Goal: Information Seeking & Learning: Compare options

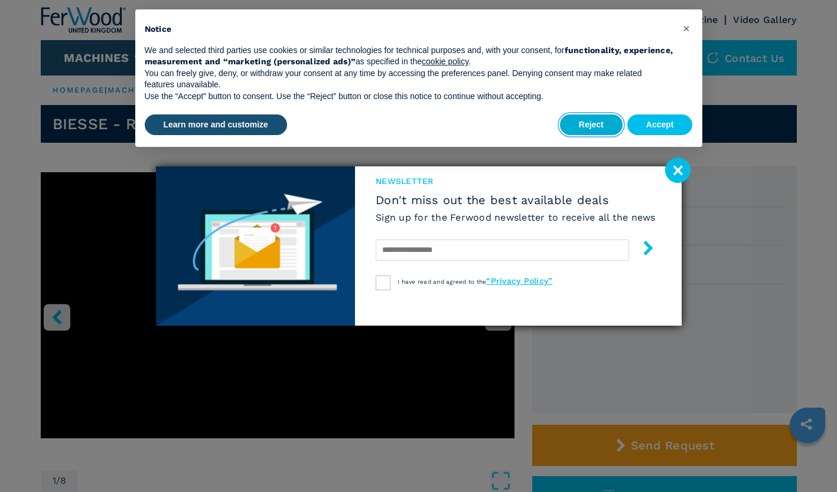
click at [593, 126] on button "Reject" at bounding box center [591, 125] width 63 height 21
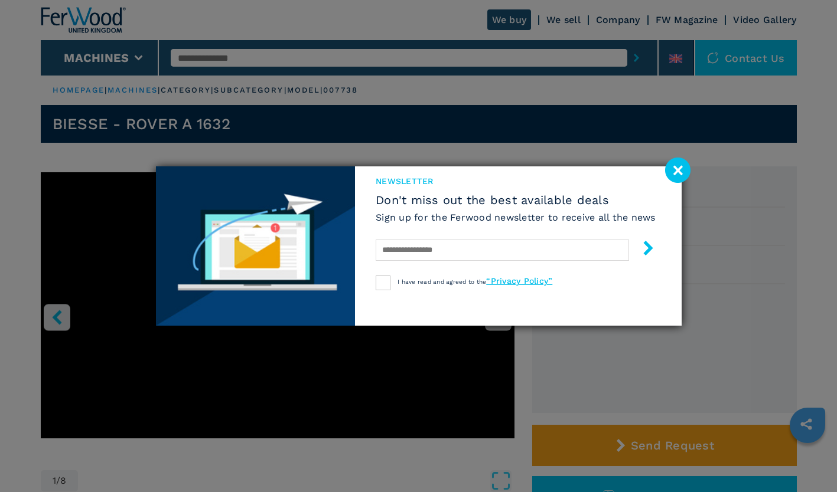
click at [680, 178] on image at bounding box center [677, 170] width 25 height 25
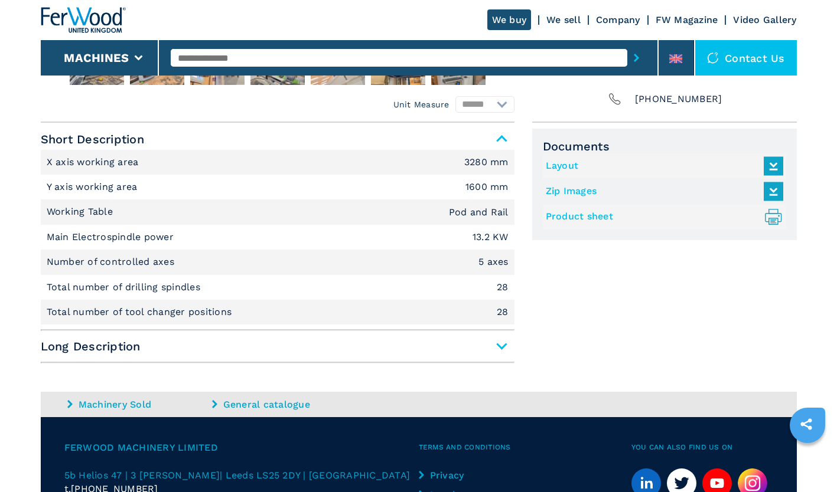
scroll to position [457, 0]
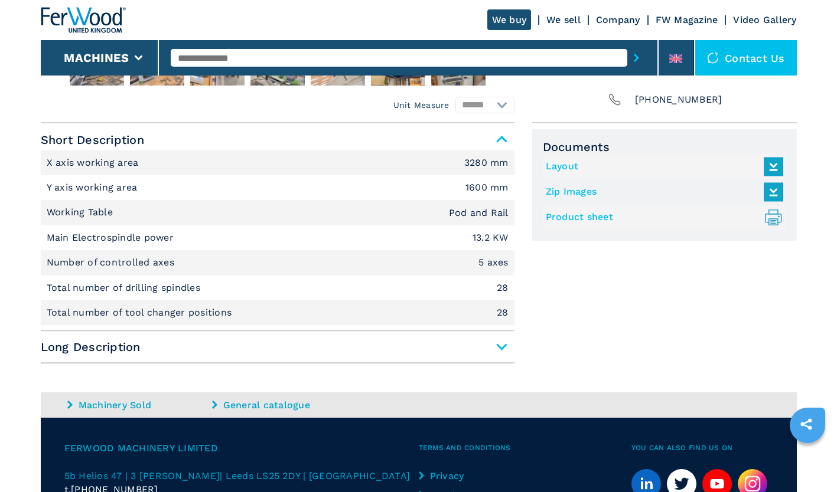
click at [502, 347] on span "Long Description" at bounding box center [278, 347] width 474 height 21
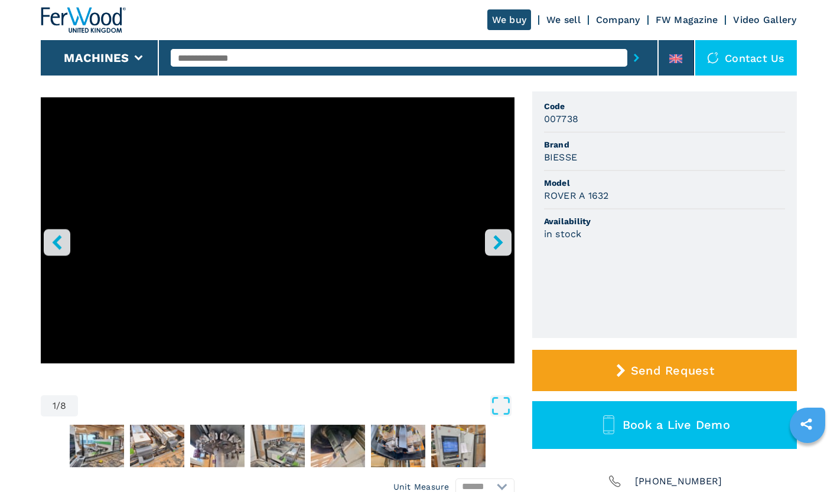
scroll to position [48, 0]
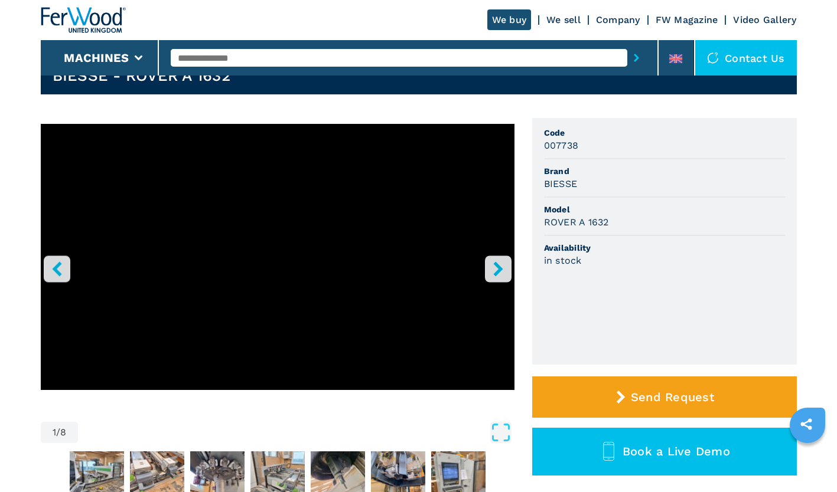
click at [497, 275] on icon "right-button" at bounding box center [498, 269] width 15 height 15
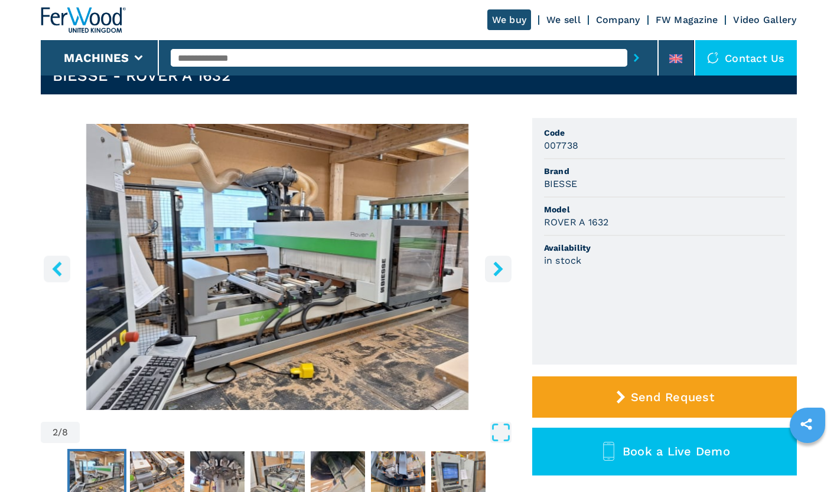
click at [497, 275] on icon "right-button" at bounding box center [498, 269] width 15 height 15
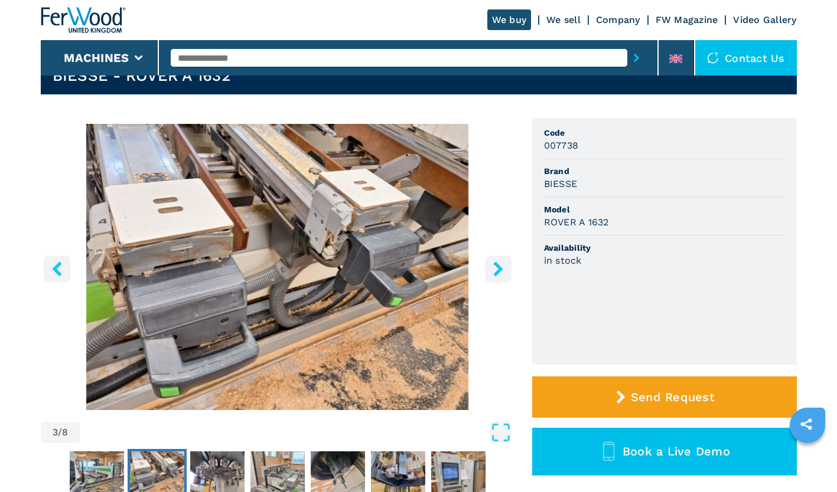
click at [497, 275] on icon "right-button" at bounding box center [498, 269] width 15 height 15
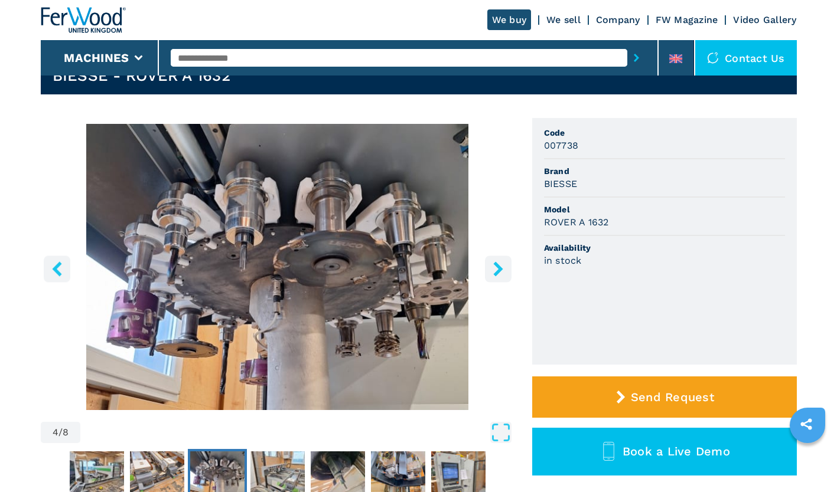
click at [497, 275] on icon "right-button" at bounding box center [498, 269] width 15 height 15
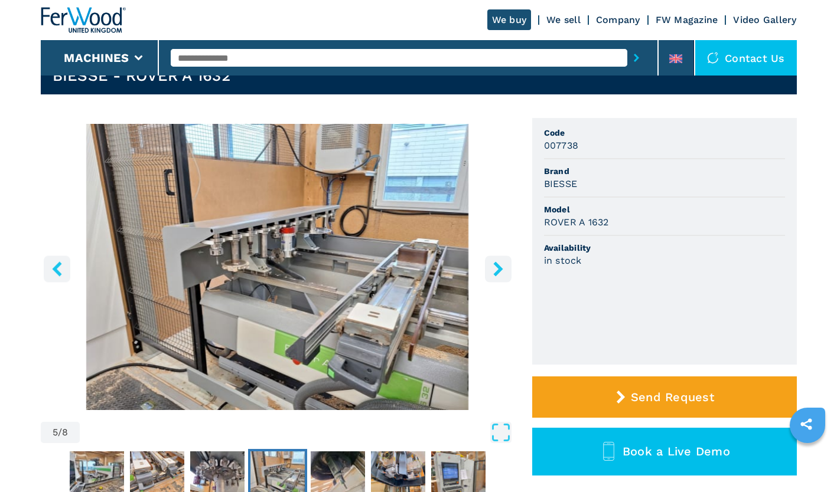
click at [497, 275] on icon "right-button" at bounding box center [498, 269] width 15 height 15
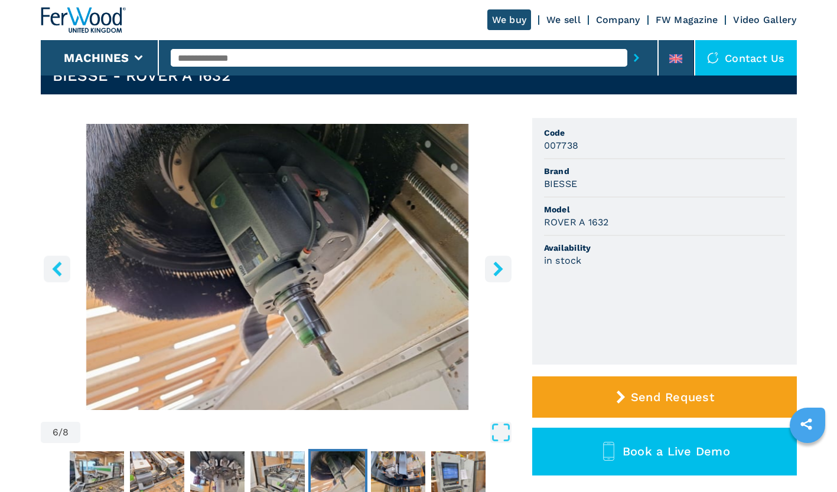
click at [497, 275] on icon "right-button" at bounding box center [498, 269] width 15 height 15
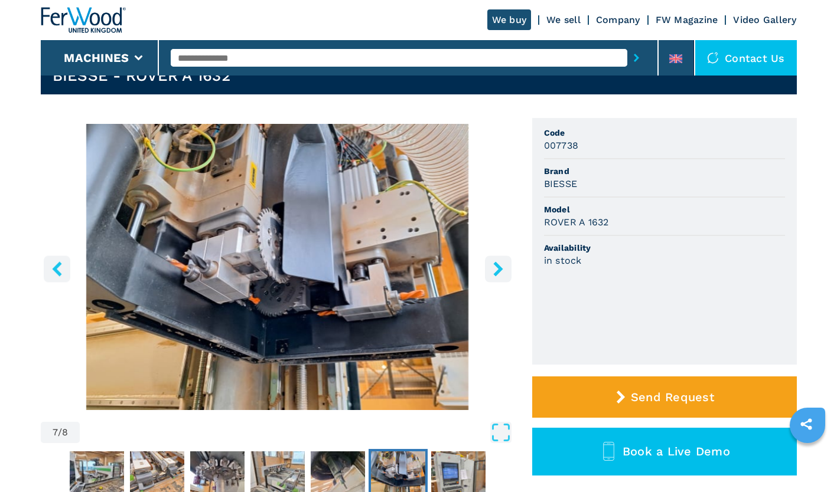
click at [497, 275] on icon "right-button" at bounding box center [498, 269] width 15 height 15
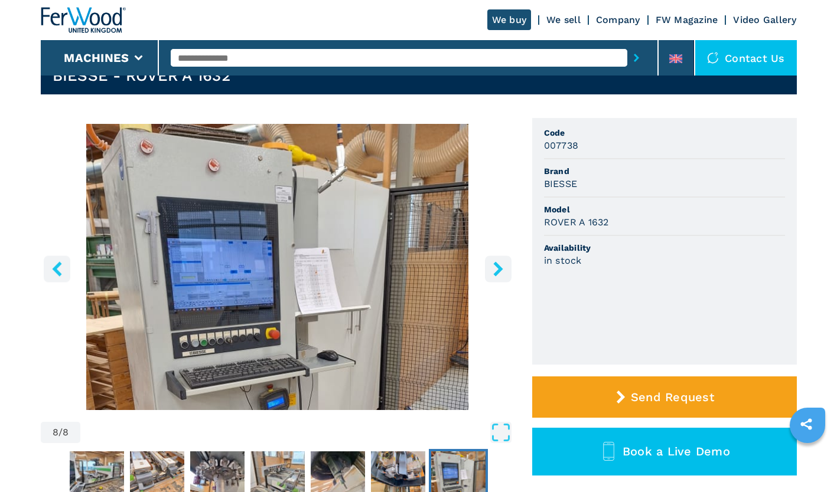
click at [497, 275] on icon "right-button" at bounding box center [498, 269] width 15 height 15
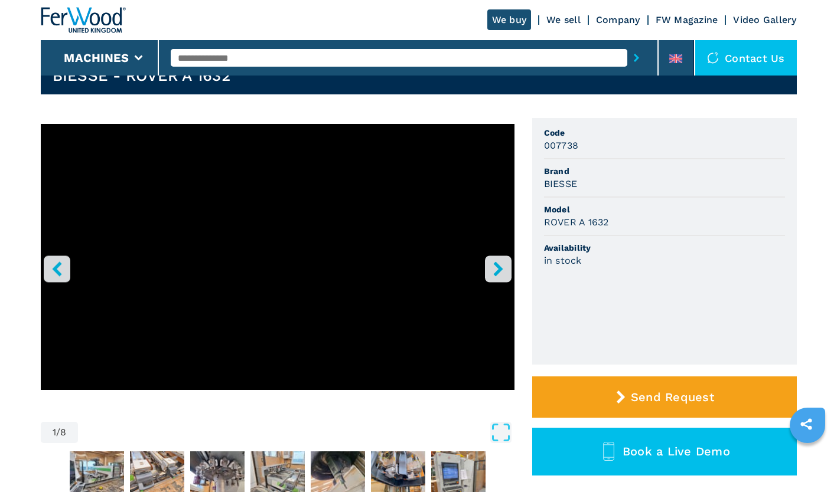
click at [497, 275] on icon "right-button" at bounding box center [498, 269] width 15 height 15
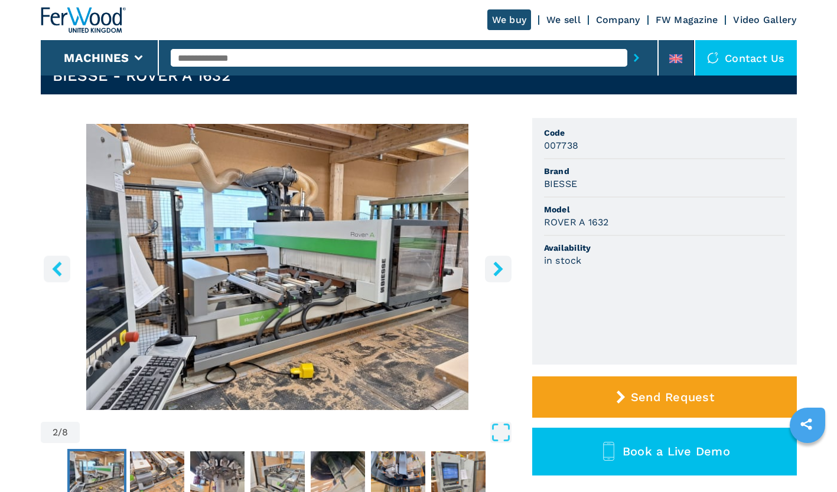
click at [497, 275] on icon "right-button" at bounding box center [498, 269] width 15 height 15
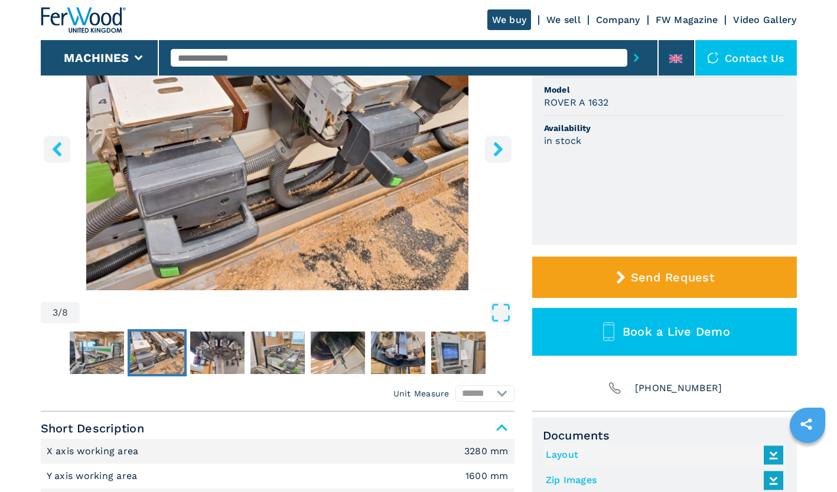
scroll to position [106, 0]
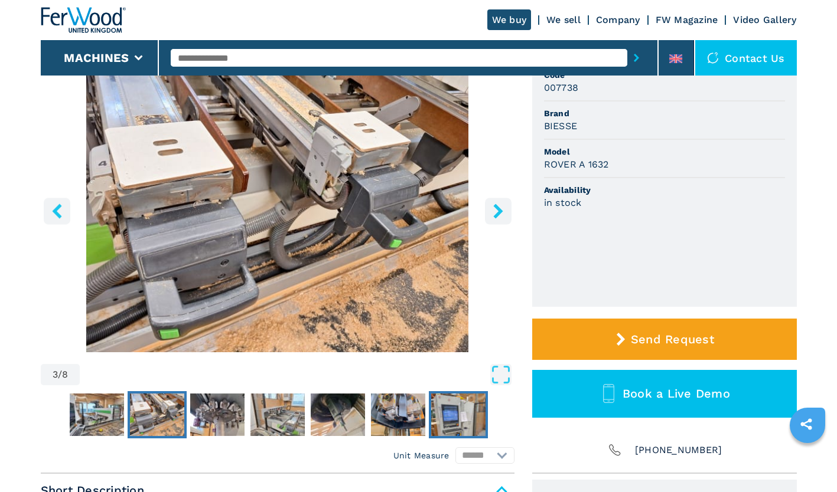
click at [458, 416] on img "Go to Slide 8" at bounding box center [458, 415] width 54 height 43
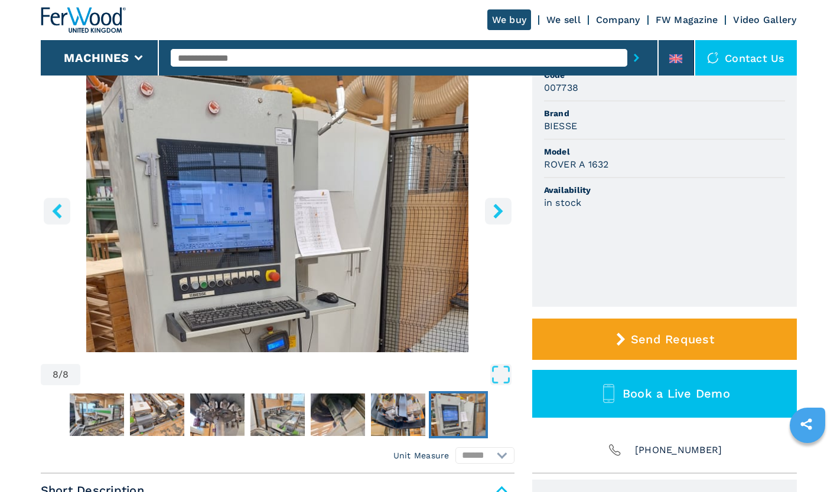
click at [495, 208] on icon "right-button" at bounding box center [497, 211] width 9 height 15
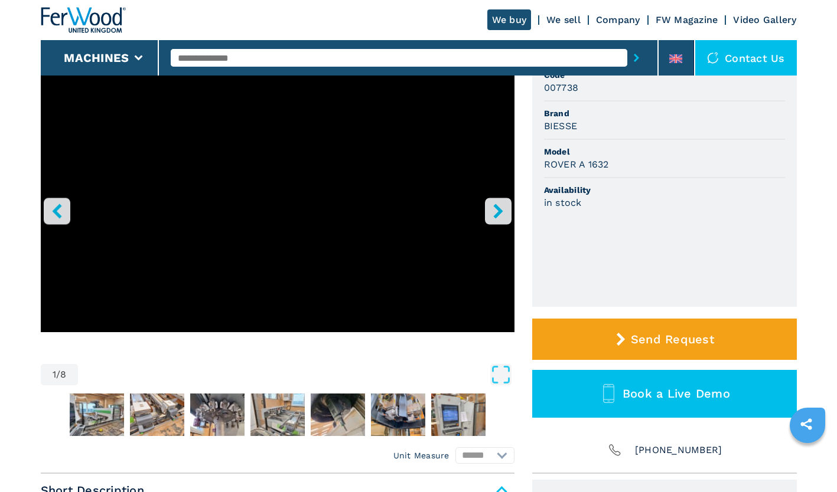
click at [495, 208] on icon "right-button" at bounding box center [497, 211] width 9 height 15
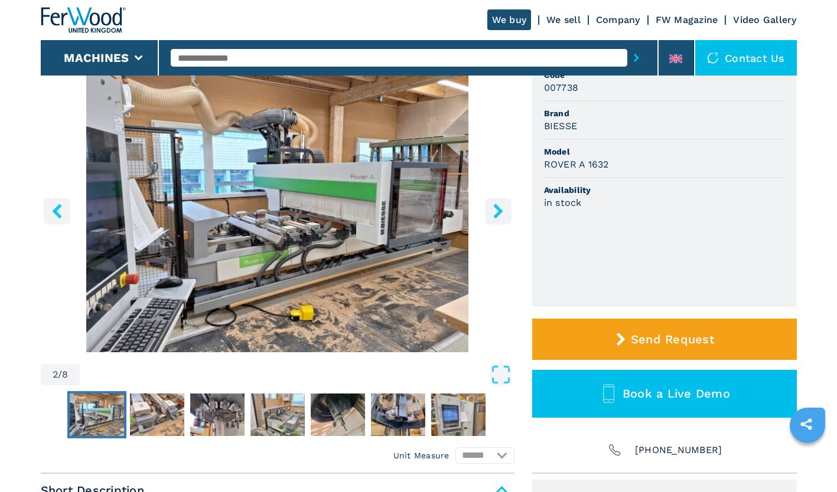
click at [495, 208] on icon "right-button" at bounding box center [497, 211] width 9 height 15
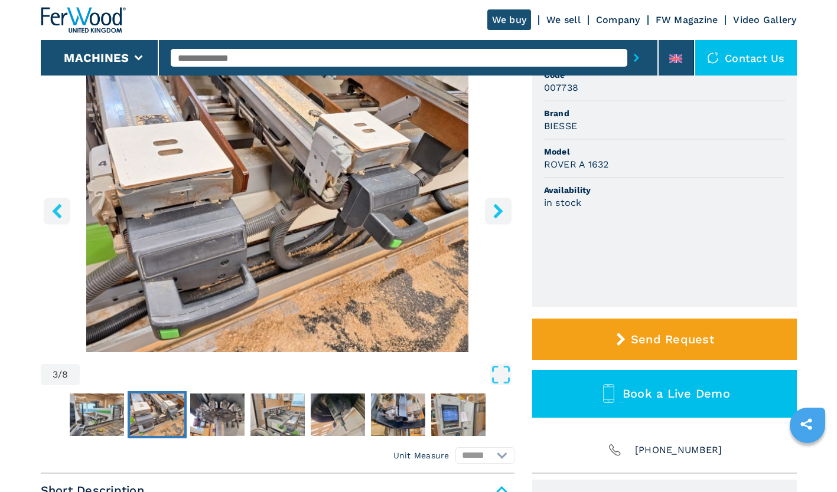
click at [495, 208] on icon "right-button" at bounding box center [497, 211] width 9 height 15
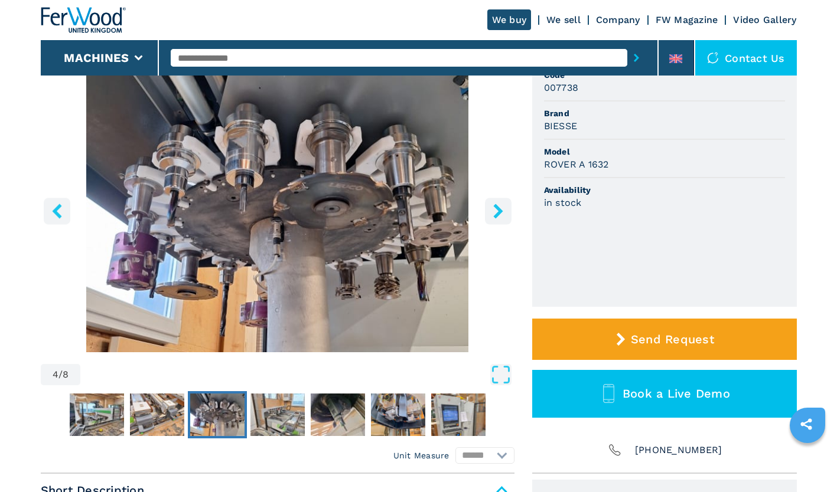
click at [495, 208] on icon "right-button" at bounding box center [497, 211] width 9 height 15
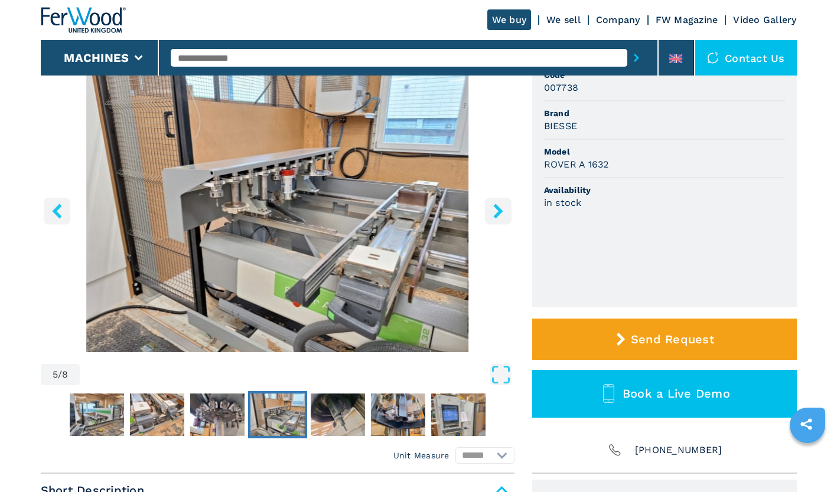
click at [495, 208] on icon "right-button" at bounding box center [497, 211] width 9 height 15
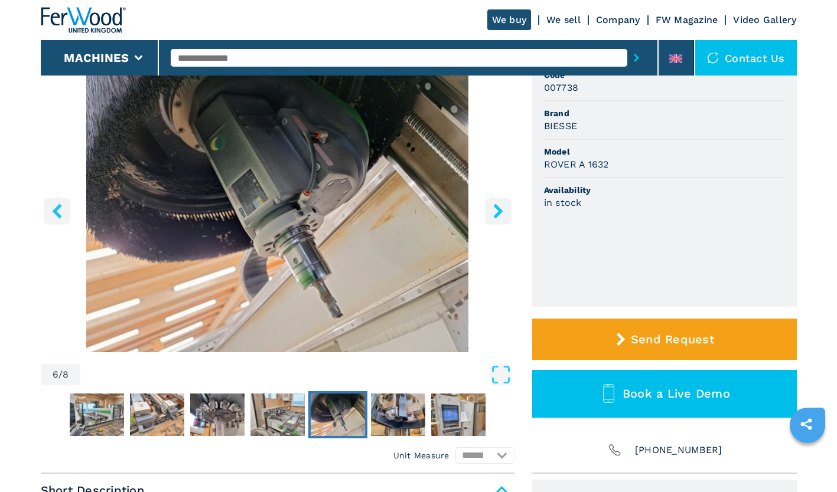
click at [495, 208] on icon "right-button" at bounding box center [497, 211] width 9 height 15
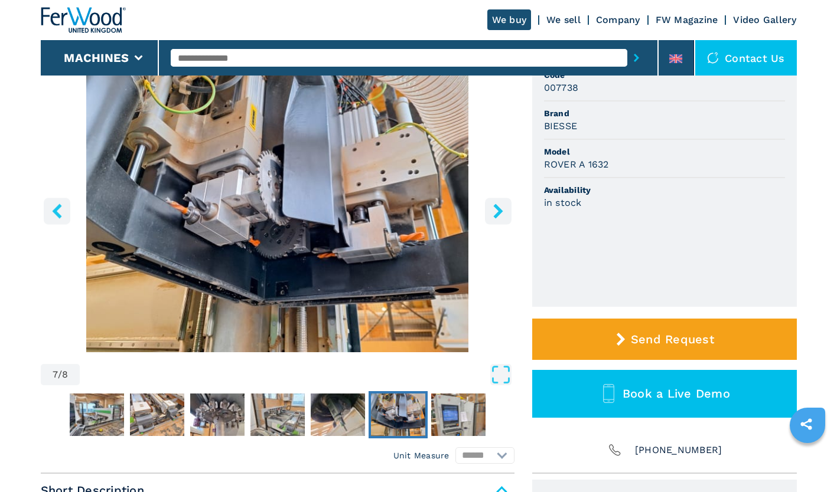
click at [495, 208] on icon "right-button" at bounding box center [497, 211] width 9 height 15
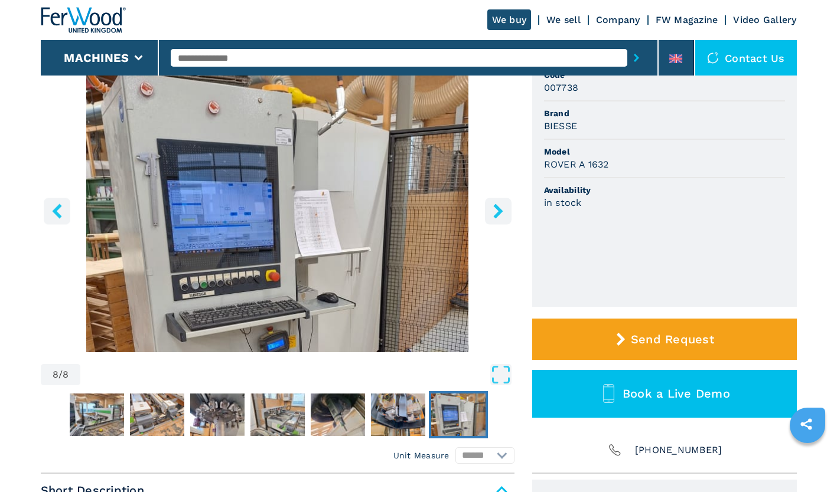
click at [495, 208] on icon "right-button" at bounding box center [497, 211] width 9 height 15
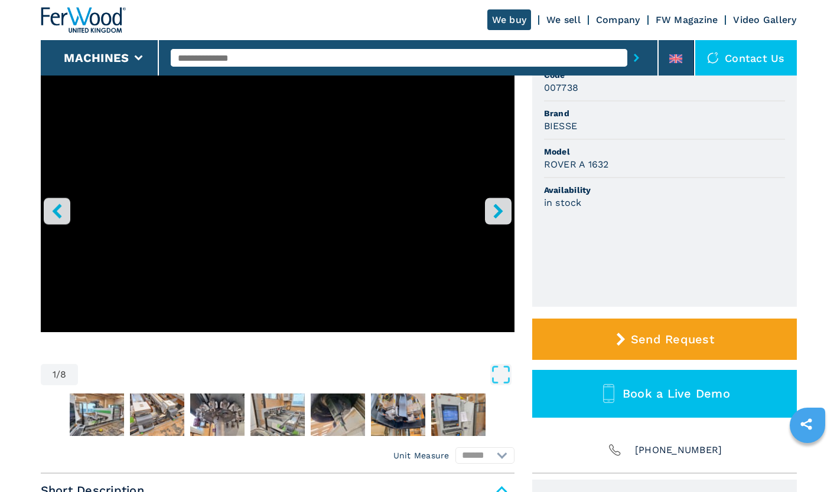
click at [495, 208] on icon "right-button" at bounding box center [497, 211] width 9 height 15
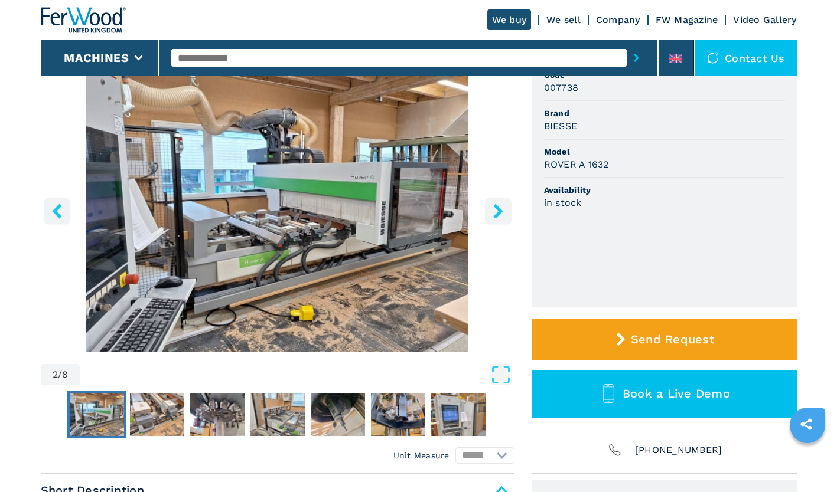
click at [495, 208] on icon "right-button" at bounding box center [497, 211] width 9 height 15
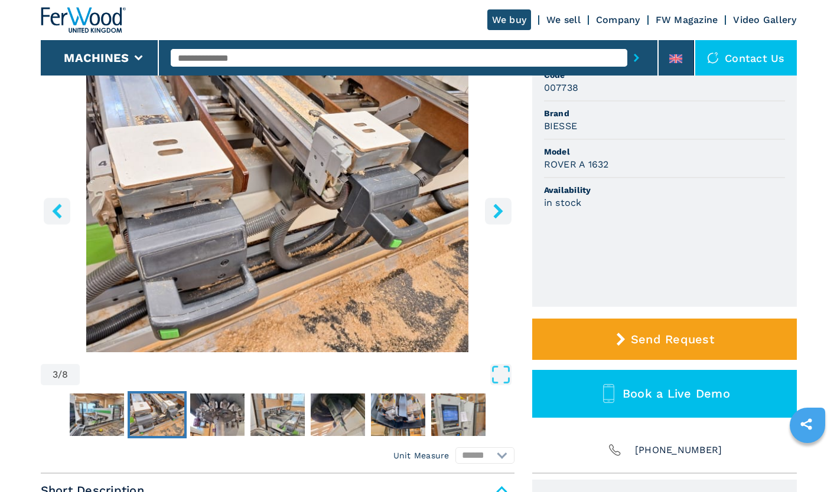
click at [495, 208] on icon "right-button" at bounding box center [497, 211] width 9 height 15
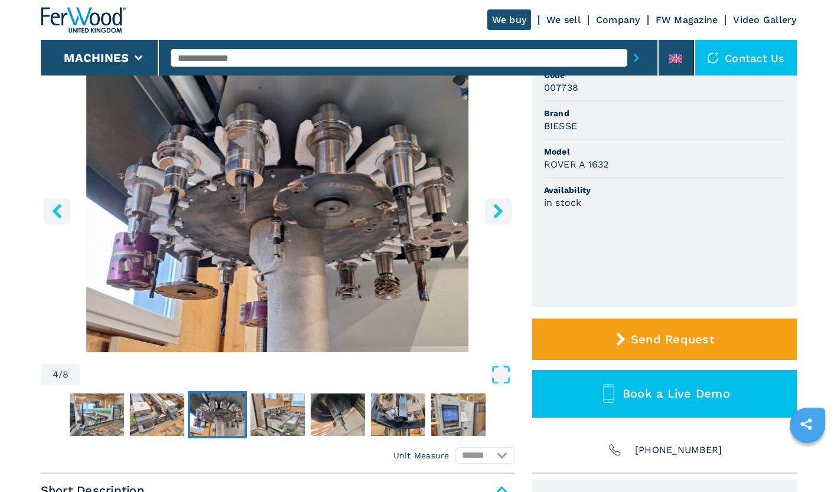
click at [495, 208] on icon "right-button" at bounding box center [497, 211] width 9 height 15
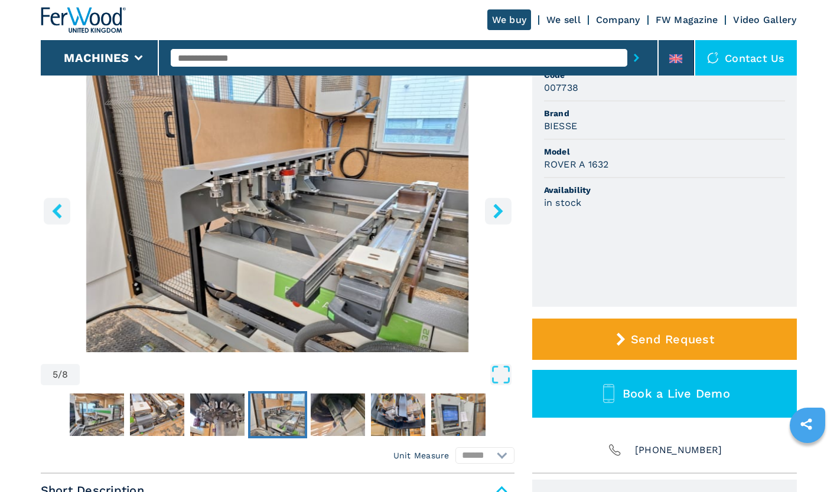
click at [495, 208] on icon "right-button" at bounding box center [497, 211] width 9 height 15
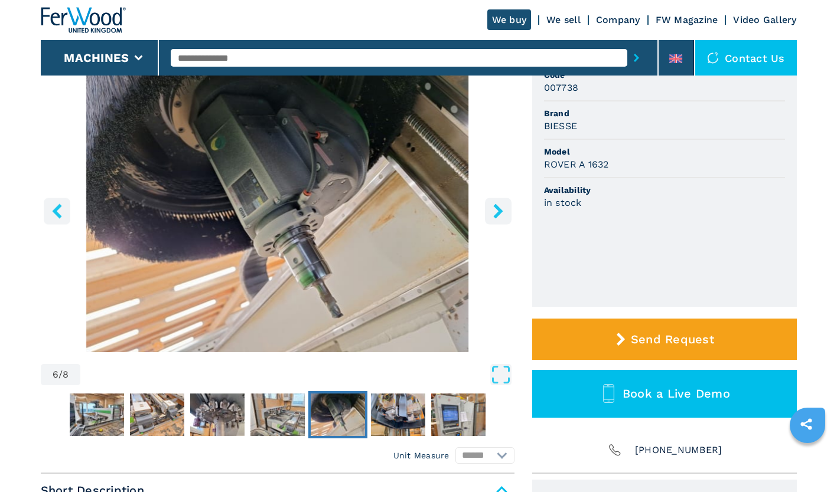
click at [495, 208] on icon "right-button" at bounding box center [497, 211] width 9 height 15
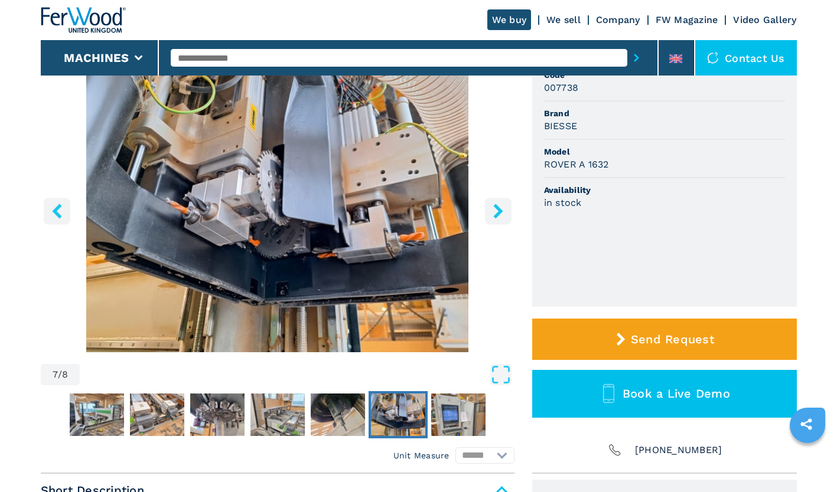
click at [495, 208] on icon "right-button" at bounding box center [497, 211] width 9 height 15
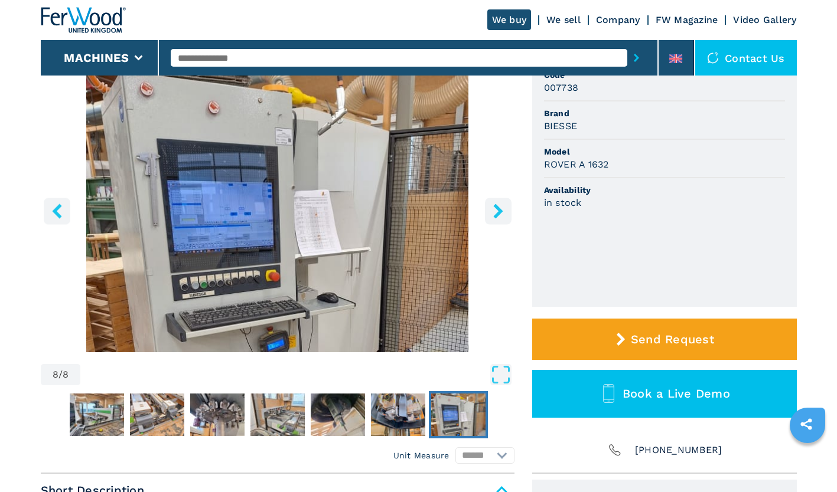
click at [495, 208] on icon "right-button" at bounding box center [497, 211] width 9 height 15
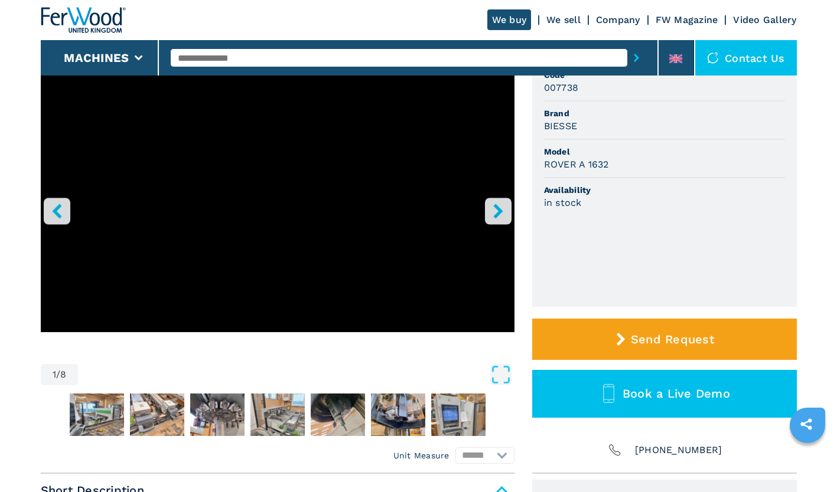
click at [495, 208] on icon "right-button" at bounding box center [497, 211] width 9 height 15
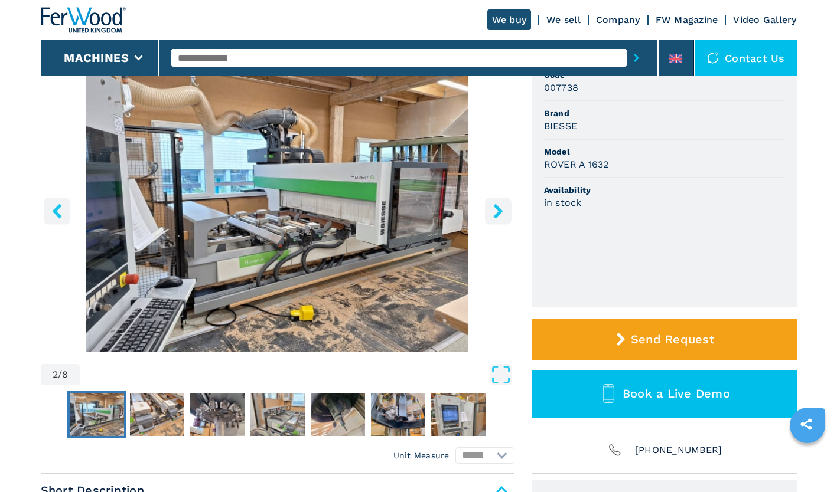
click at [495, 208] on icon "right-button" at bounding box center [497, 211] width 9 height 15
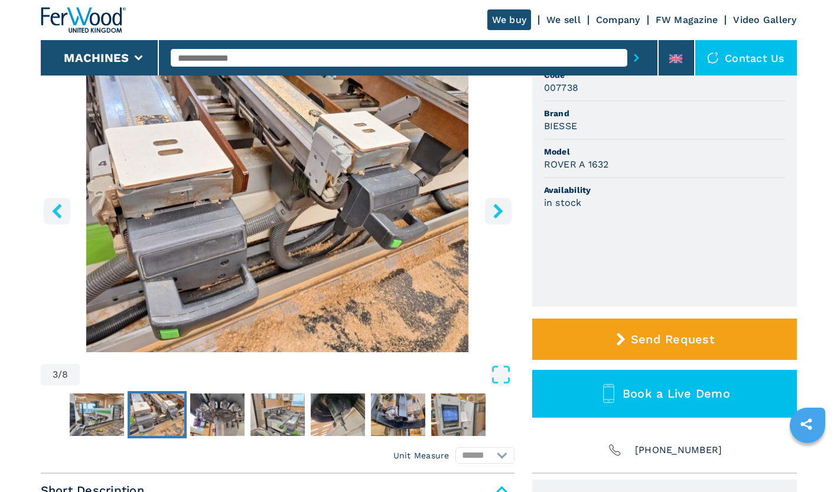
click at [495, 208] on icon "right-button" at bounding box center [497, 211] width 9 height 15
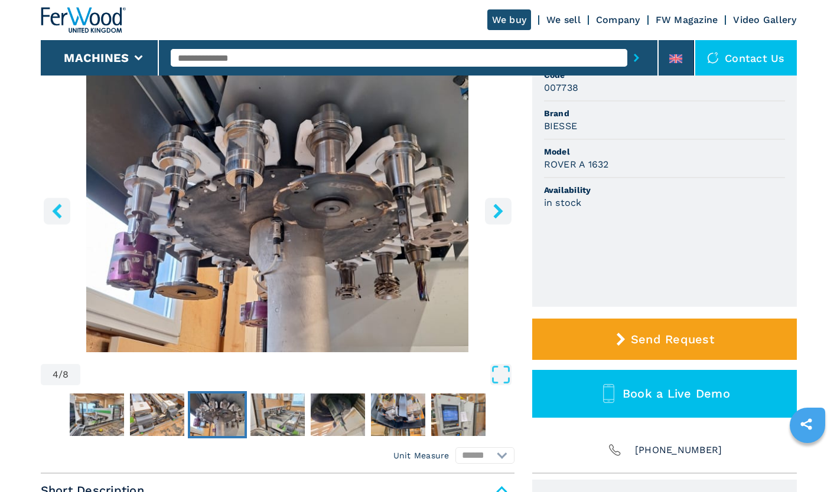
click at [495, 208] on icon "right-button" at bounding box center [497, 211] width 9 height 15
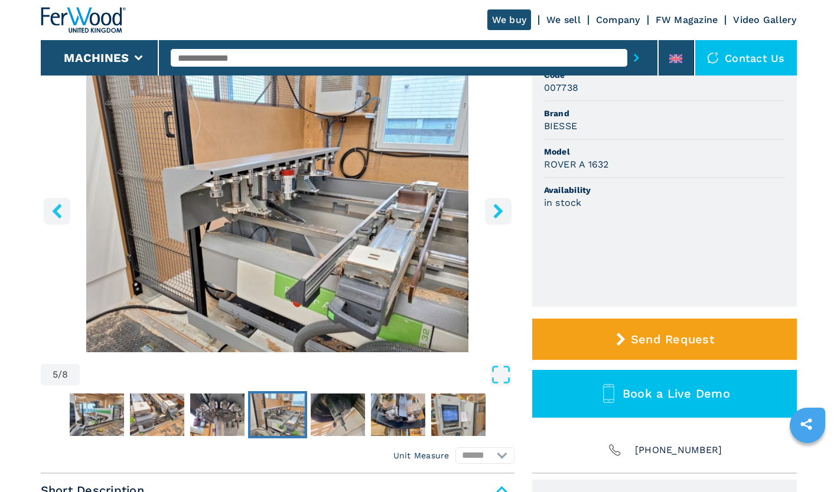
click at [466, 447] on div "5 / 8 Unit Measure ****** ********" at bounding box center [278, 267] width 474 height 414
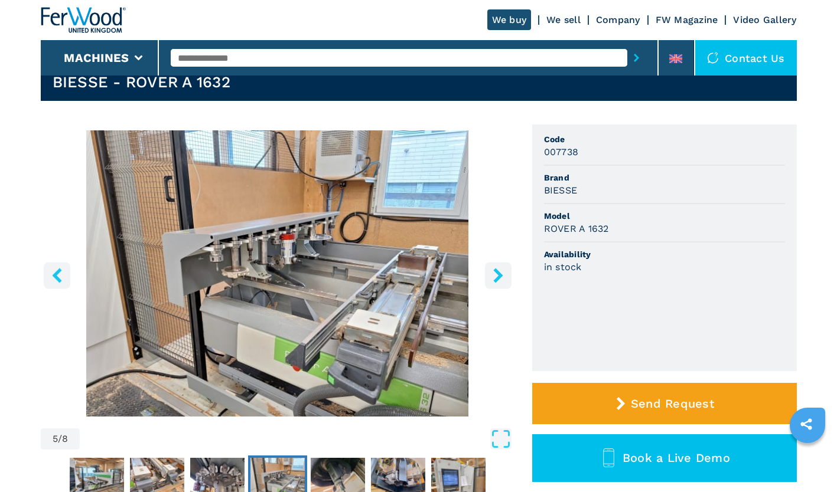
scroll to position [44, 0]
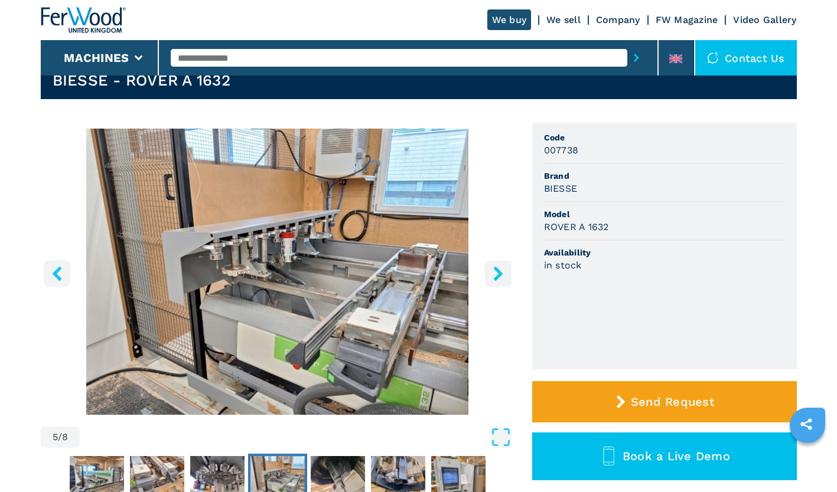
click at [488, 275] on button "right-button" at bounding box center [498, 273] width 27 height 27
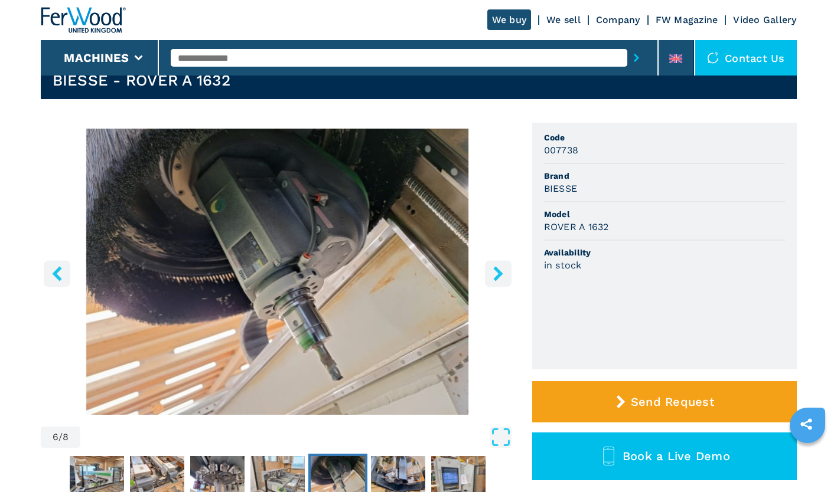
click at [495, 274] on icon "right-button" at bounding box center [498, 273] width 15 height 15
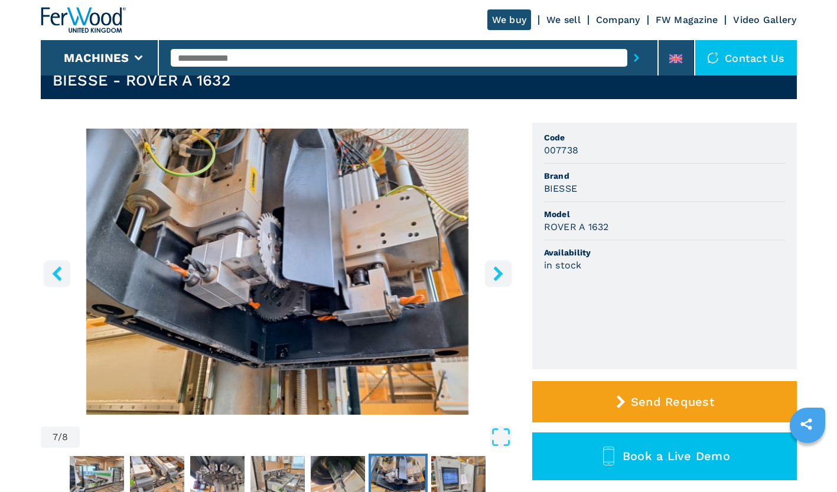
click at [495, 274] on icon "right-button" at bounding box center [498, 273] width 15 height 15
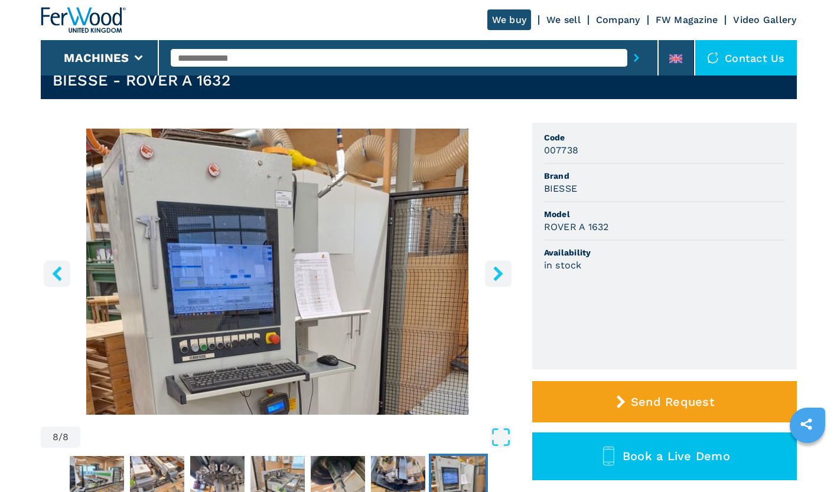
click at [495, 274] on icon "right-button" at bounding box center [498, 273] width 15 height 15
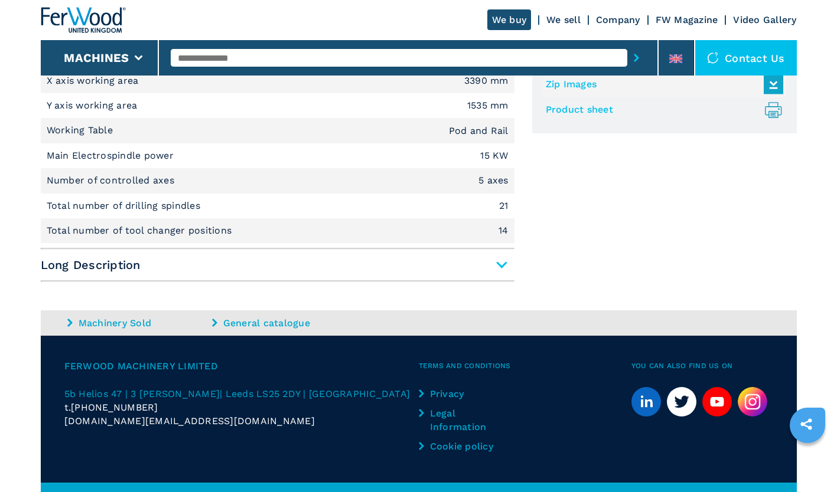
scroll to position [540, 0]
click at [504, 268] on span "Long Description" at bounding box center [278, 264] width 474 height 21
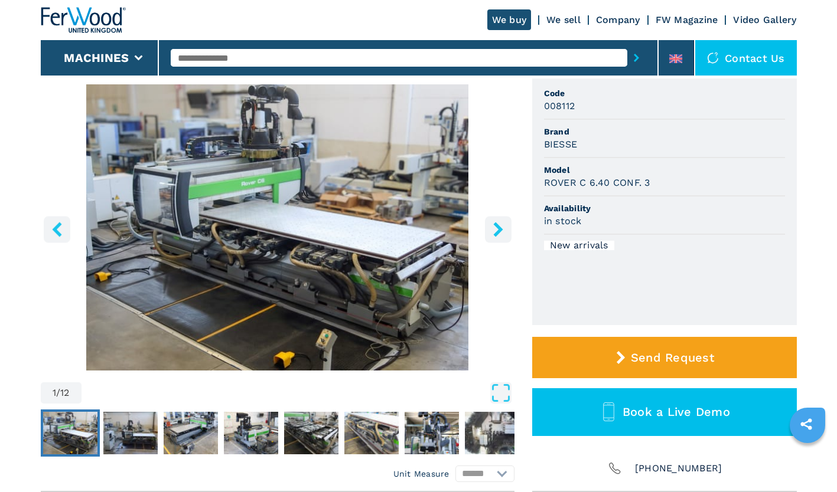
scroll to position [0, 0]
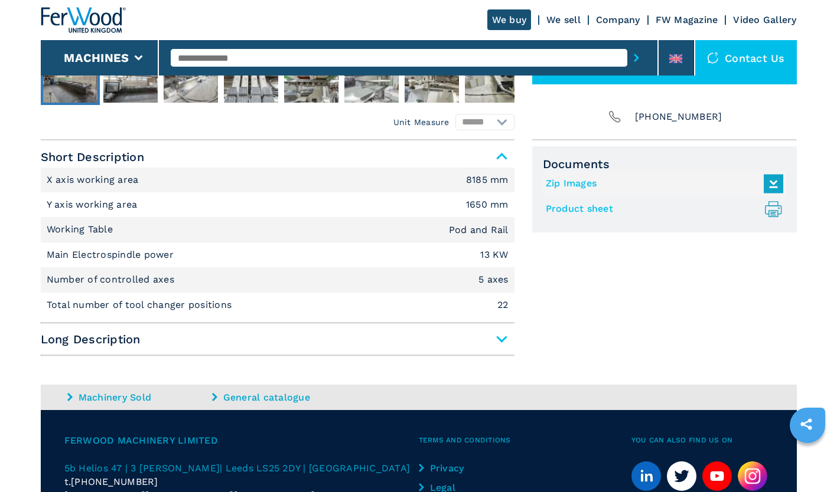
scroll to position [441, 0]
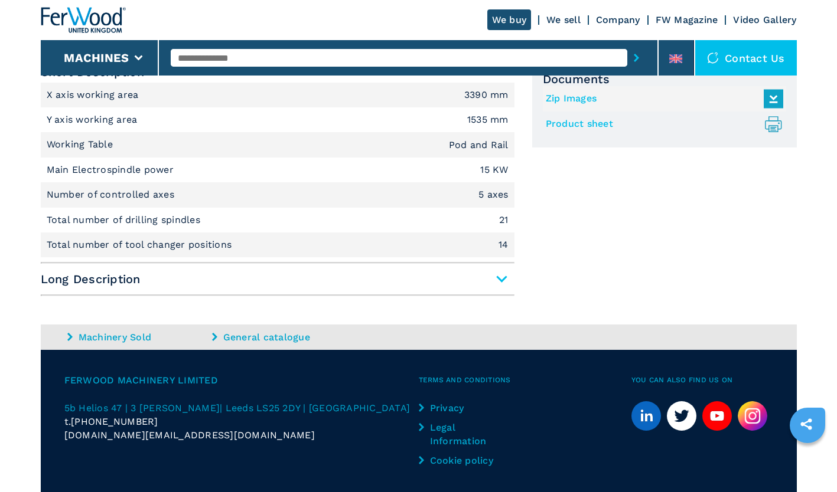
scroll to position [532, 0]
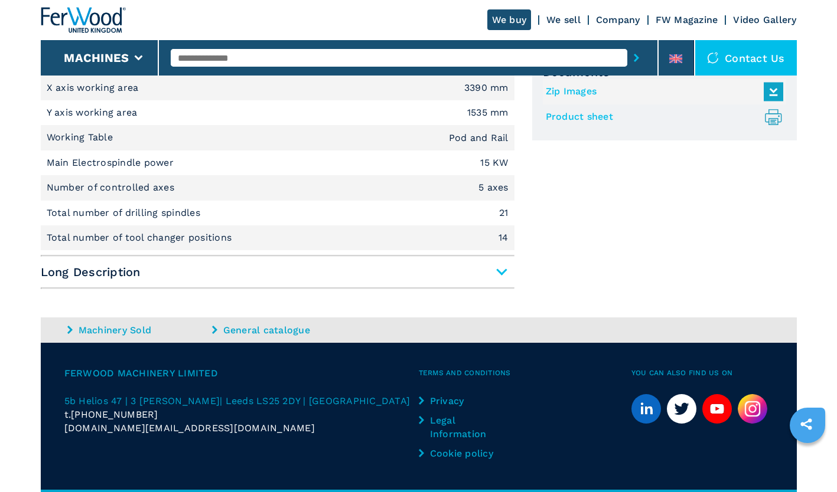
click at [502, 273] on span "Long Description" at bounding box center [278, 272] width 474 height 21
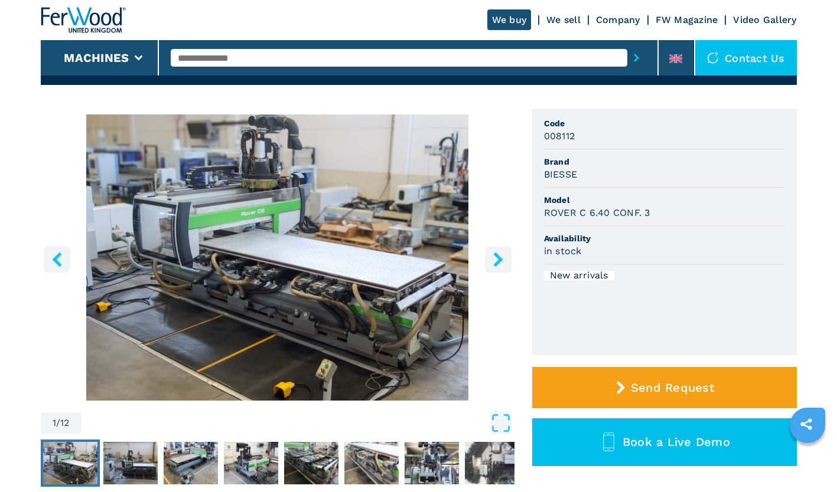
scroll to position [70, 0]
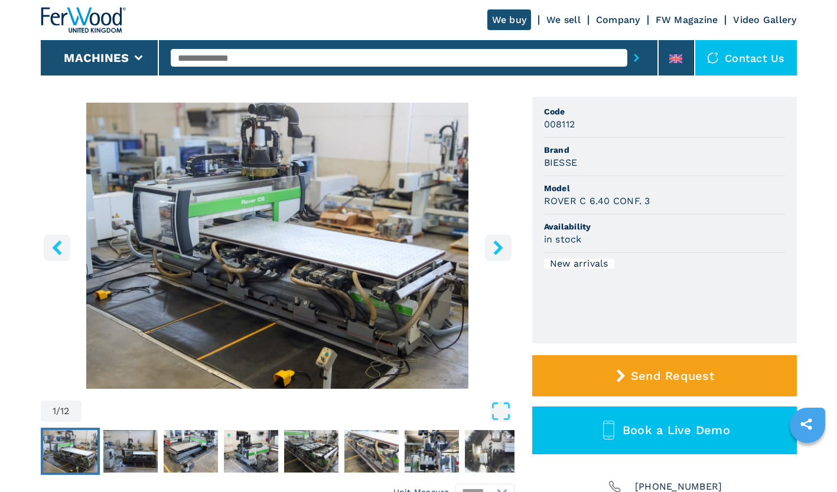
click at [493, 246] on icon "right-button" at bounding box center [498, 247] width 15 height 15
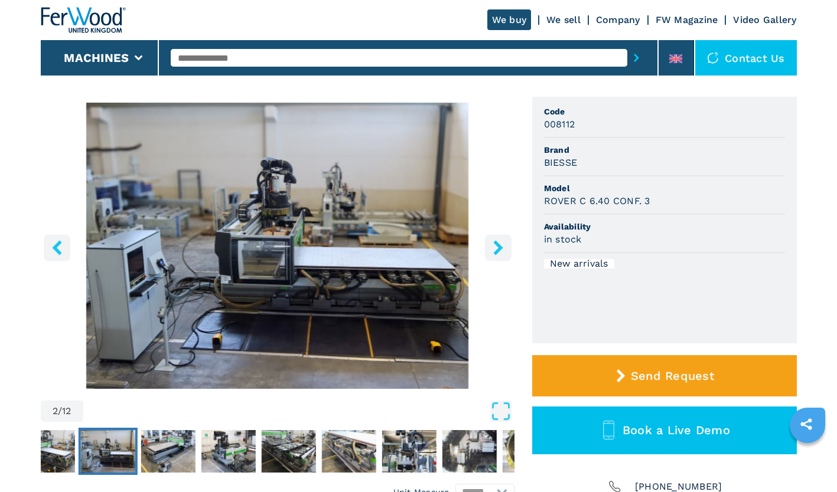
click at [493, 246] on icon "right-button" at bounding box center [498, 247] width 15 height 15
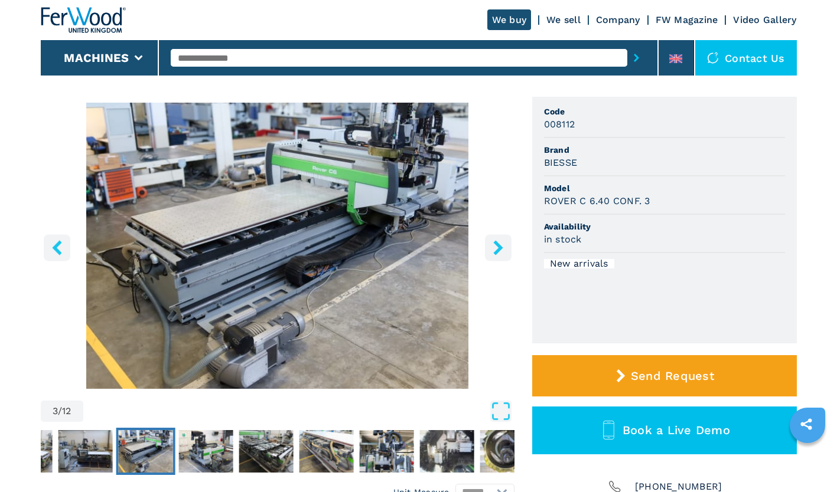
click at [493, 246] on icon "right-button" at bounding box center [498, 247] width 15 height 15
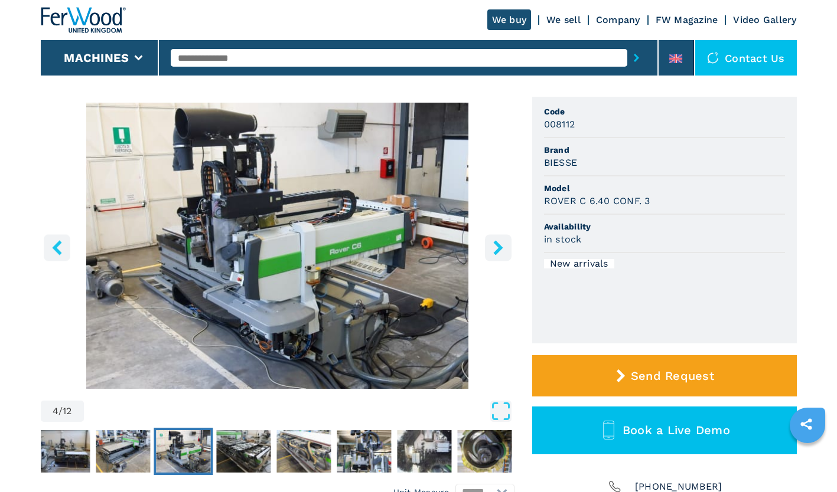
click at [493, 246] on icon "right-button" at bounding box center [498, 247] width 15 height 15
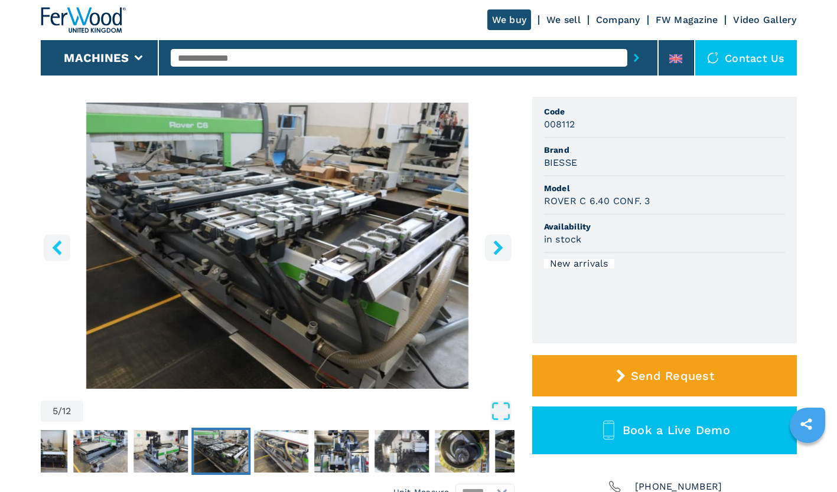
click at [496, 249] on icon "right-button" at bounding box center [498, 247] width 15 height 15
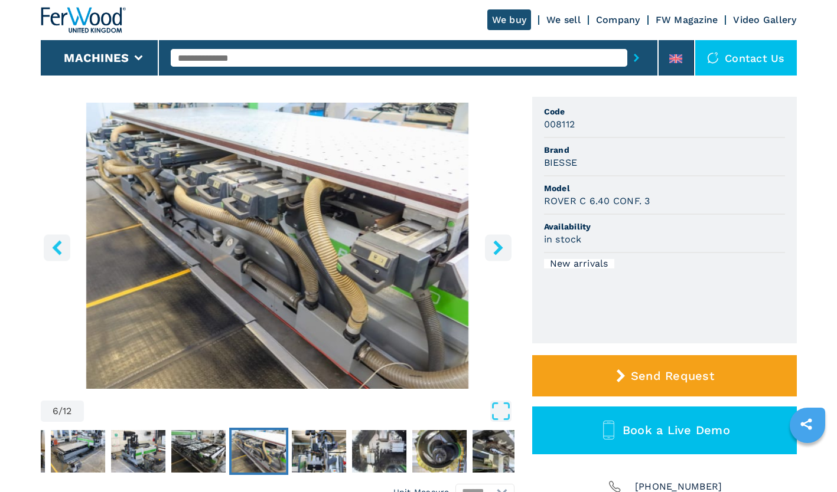
click at [496, 249] on icon "right-button" at bounding box center [498, 247] width 15 height 15
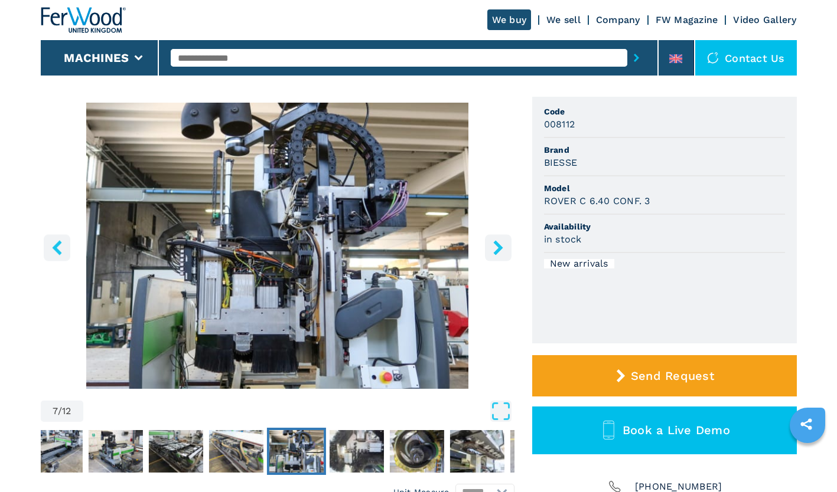
click at [496, 249] on icon "right-button" at bounding box center [498, 247] width 15 height 15
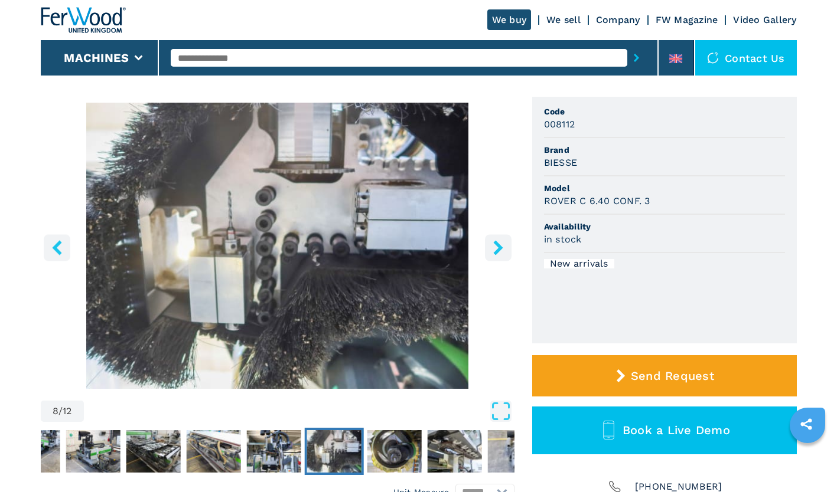
click at [496, 249] on icon "right-button" at bounding box center [498, 247] width 15 height 15
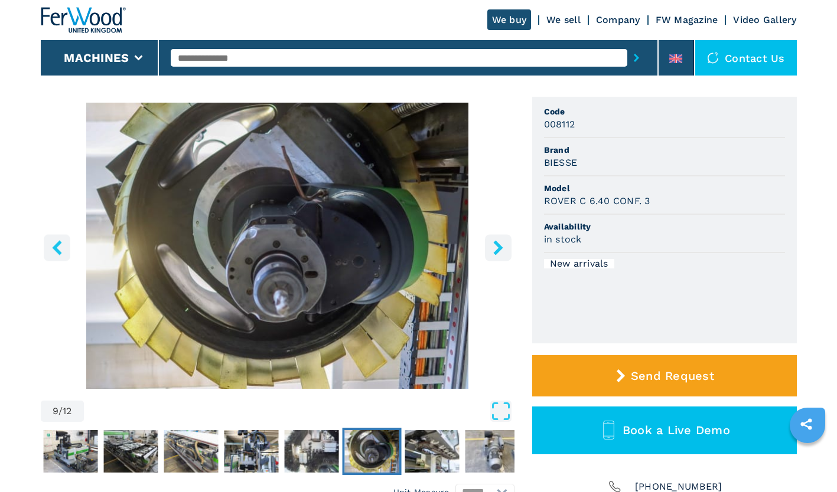
click at [496, 249] on icon "right-button" at bounding box center [498, 247] width 15 height 15
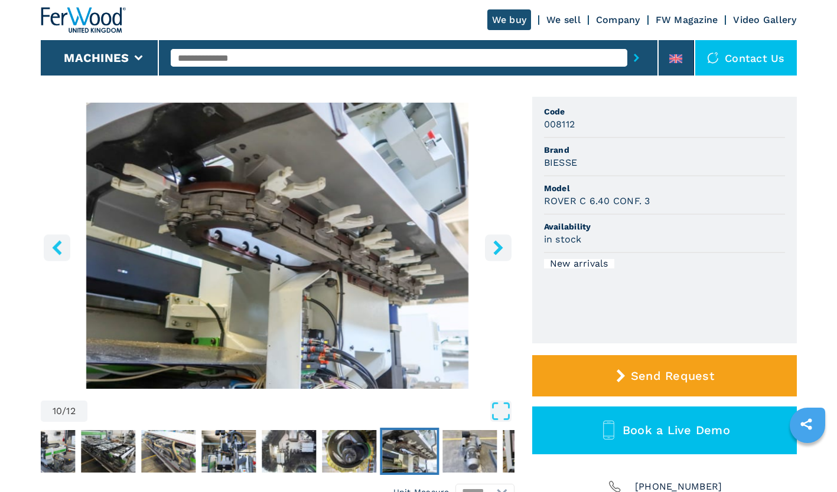
click at [496, 249] on icon "right-button" at bounding box center [498, 247] width 15 height 15
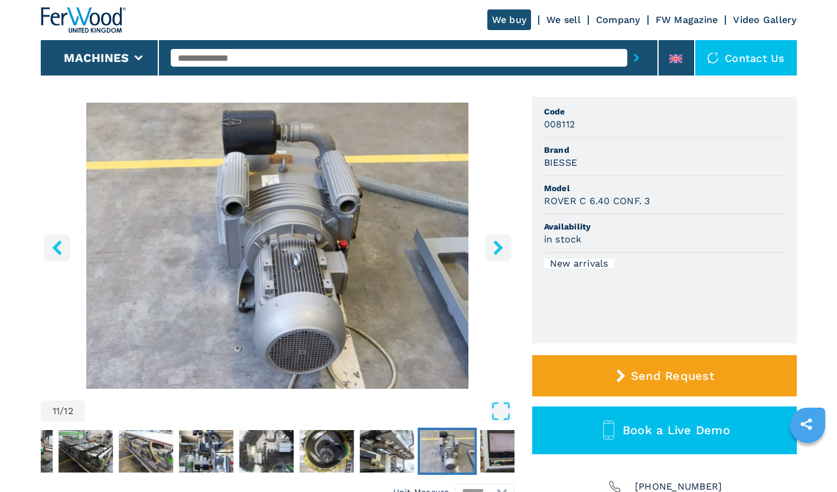
click at [496, 249] on icon "right-button" at bounding box center [498, 247] width 15 height 15
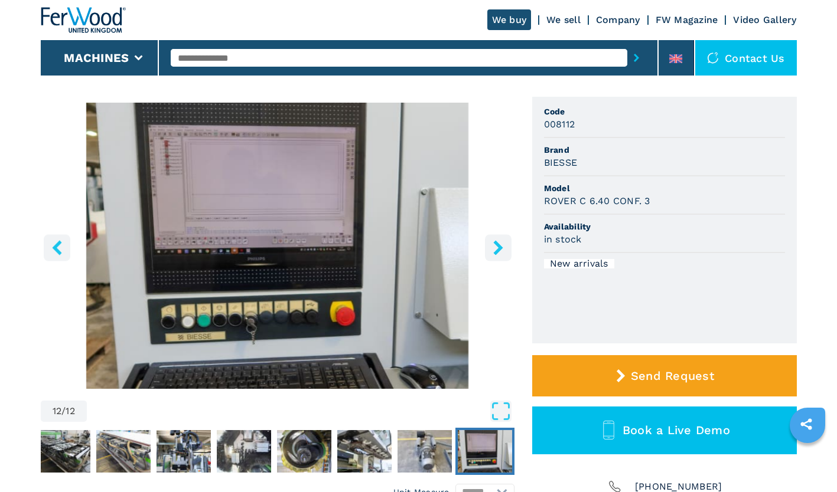
click at [500, 253] on icon "right-button" at bounding box center [498, 247] width 15 height 15
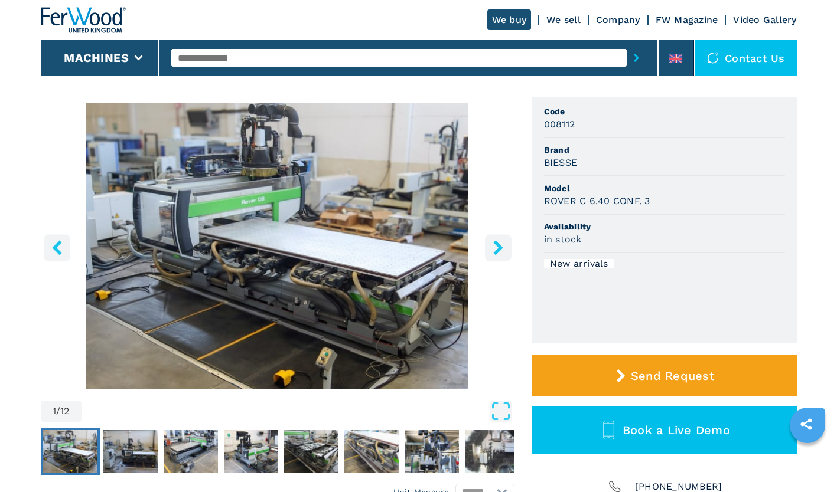
click at [503, 256] on button "right-button" at bounding box center [498, 247] width 27 height 27
